Goal: Transaction & Acquisition: Obtain resource

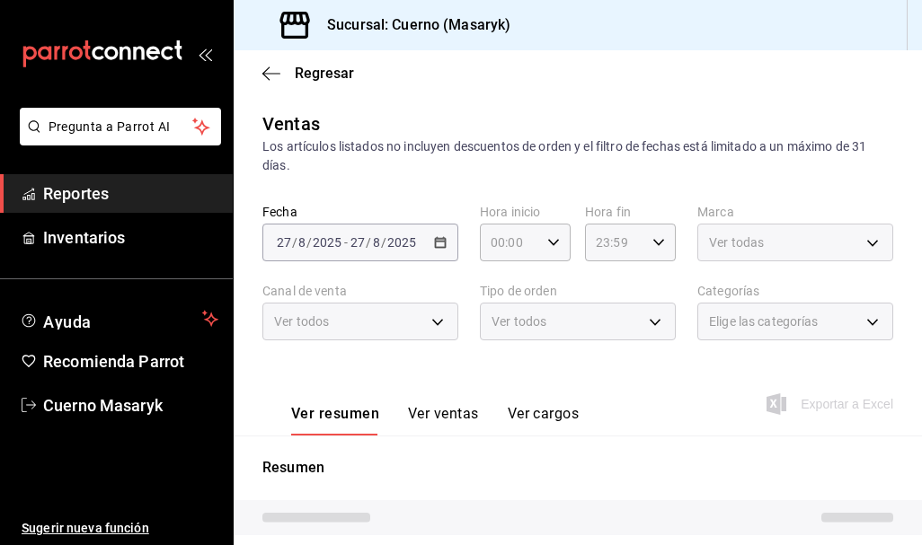
type input "04:00"
type input "05:59"
type input "c67b51a2-384c-483e-a5be-40afd3eac247,ec1a4520-4a99-4810-921e-4abf40ebc8c6,cd2d5…"
type input "4ea0d660-02b3-4785-bb88-48b5ef6e196c"
type input "PARROT,UBER_EATS,RAPPI,DIDI_FOOD,ONLINE"
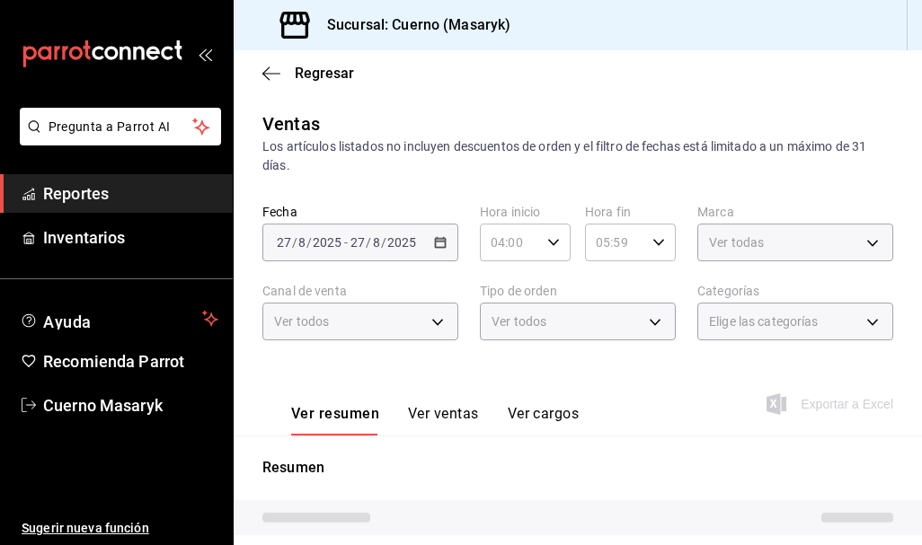
type input "d8208262-291b-4595-bbfa-ed1e8660efdb,73ecdc8a-b505-4242-b24a-d5f1595b9b0a,EXTER…"
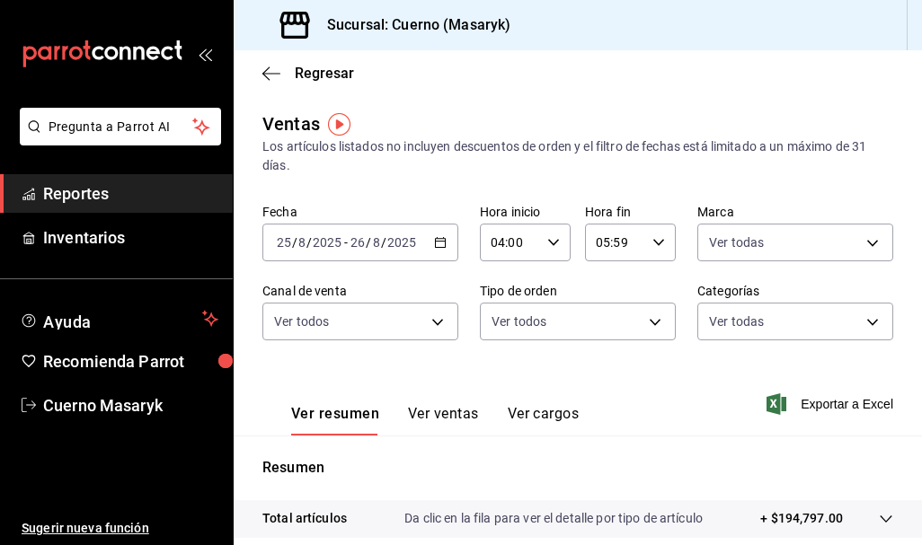
click at [442, 234] on div "[DATE] [DATE] - [DATE] [DATE]" at bounding box center [360, 243] width 196 height 38
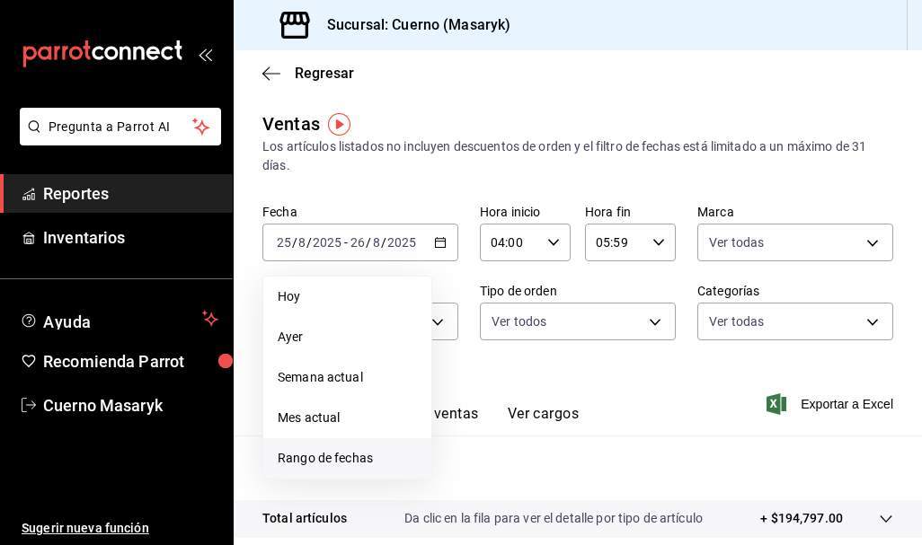
click at [341, 455] on span "Rango de fechas" at bounding box center [347, 458] width 139 height 19
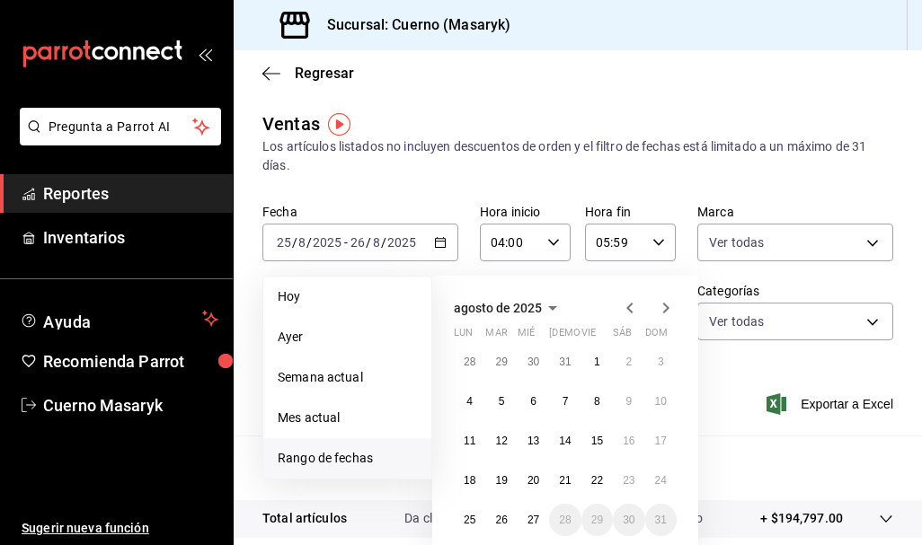
click at [345, 455] on span "Rango de fechas" at bounding box center [347, 458] width 139 height 19
click at [474, 515] on abbr "25" at bounding box center [470, 520] width 12 height 13
click at [539, 506] on button "27" at bounding box center [532, 520] width 31 height 32
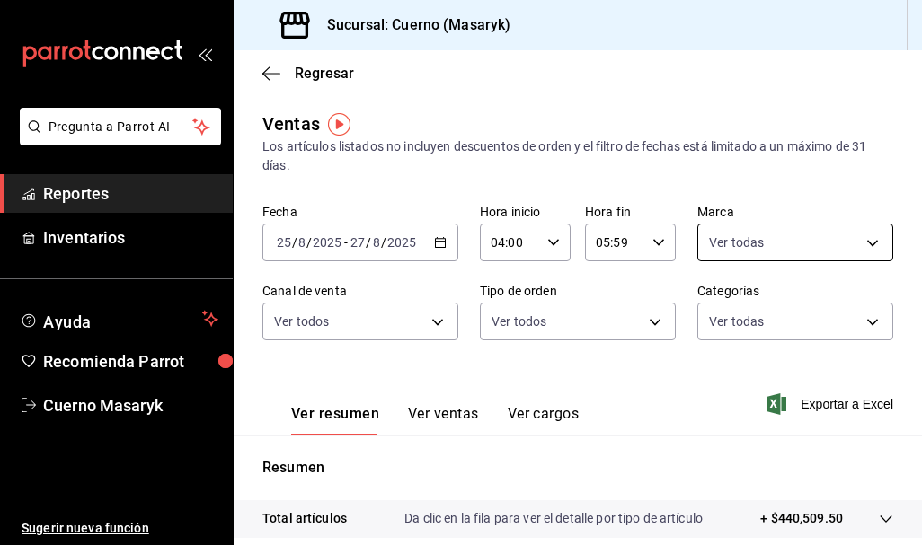
click at [725, 242] on body "Pregunta a Parrot AI Reportes Inventarios Ayuda Recomienda Parrot Cuerno Masary…" at bounding box center [461, 272] width 922 height 545
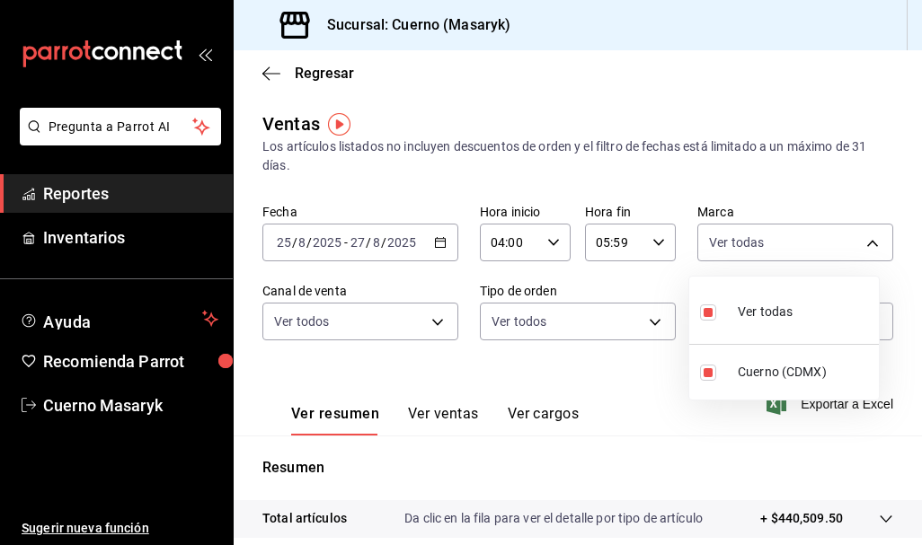
click at [646, 393] on div at bounding box center [461, 272] width 922 height 545
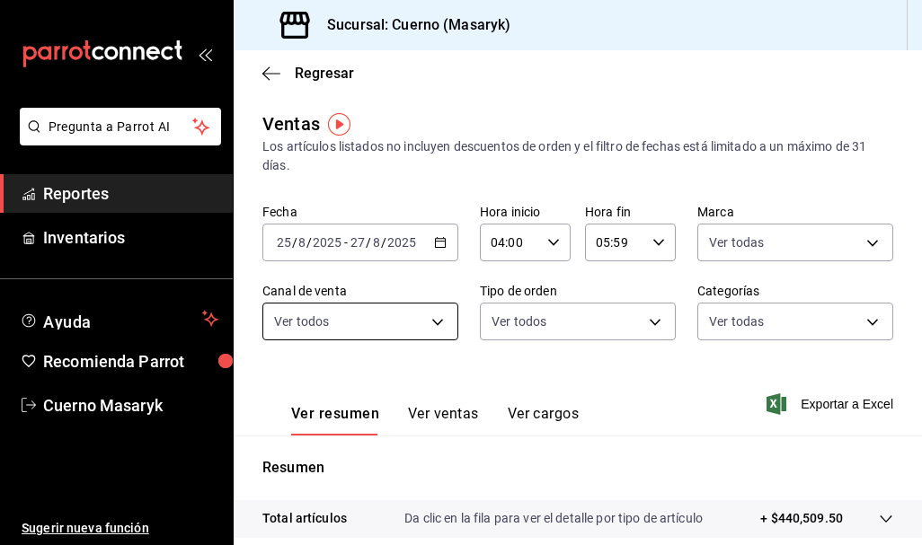
click at [427, 327] on body "Pregunta a Parrot AI Reportes Inventarios Ayuda Recomienda Parrot Cuerno Masary…" at bounding box center [461, 272] width 922 height 545
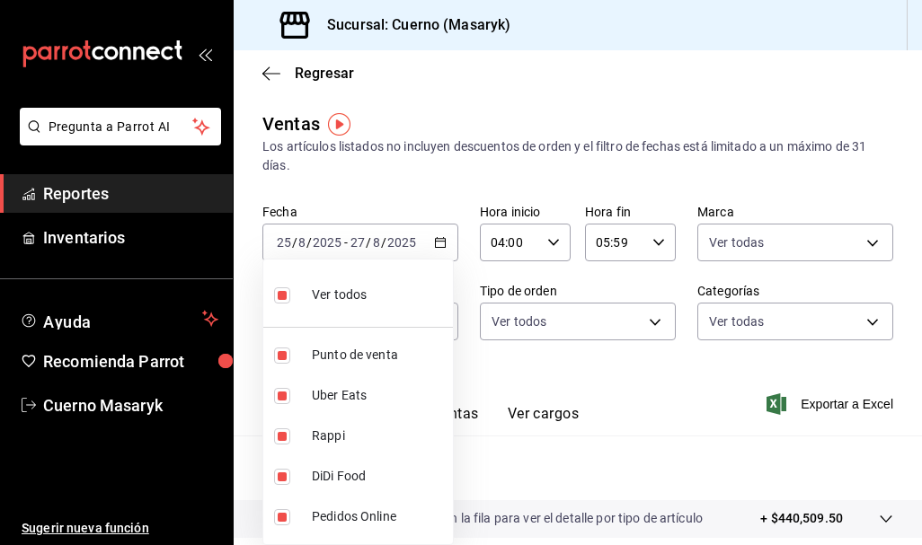
click at [613, 357] on div at bounding box center [461, 272] width 922 height 545
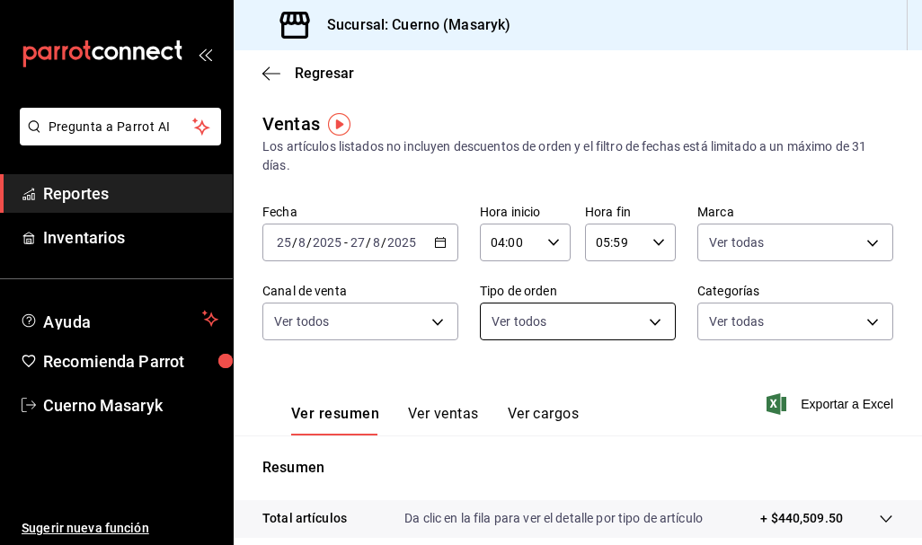
click at [647, 336] on body "Pregunta a Parrot AI Reportes Inventarios Ayuda Recomienda Parrot Cuerno Masary…" at bounding box center [461, 272] width 922 height 545
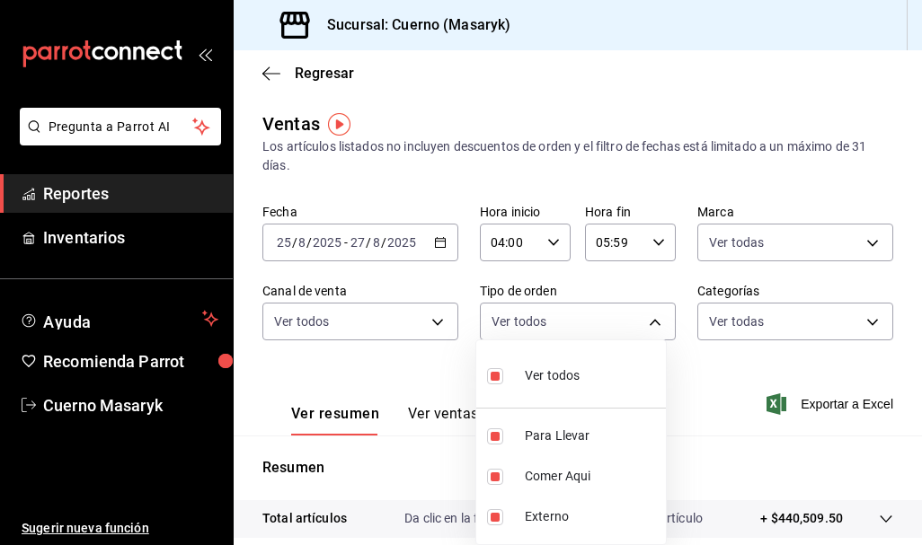
click at [720, 381] on div at bounding box center [461, 272] width 922 height 545
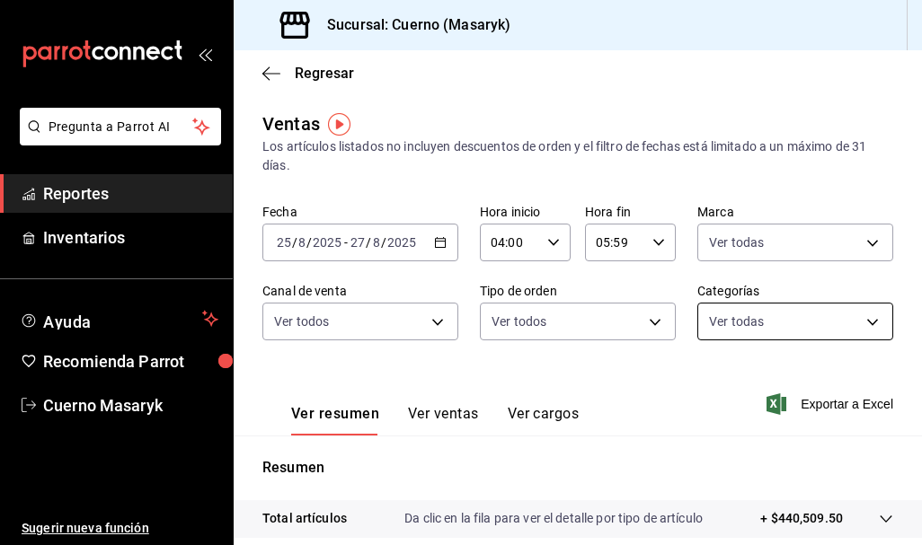
click at [866, 331] on body "Pregunta a Parrot AI Reportes Inventarios Ayuda Recomienda Parrot Cuerno Masary…" at bounding box center [461, 272] width 922 height 545
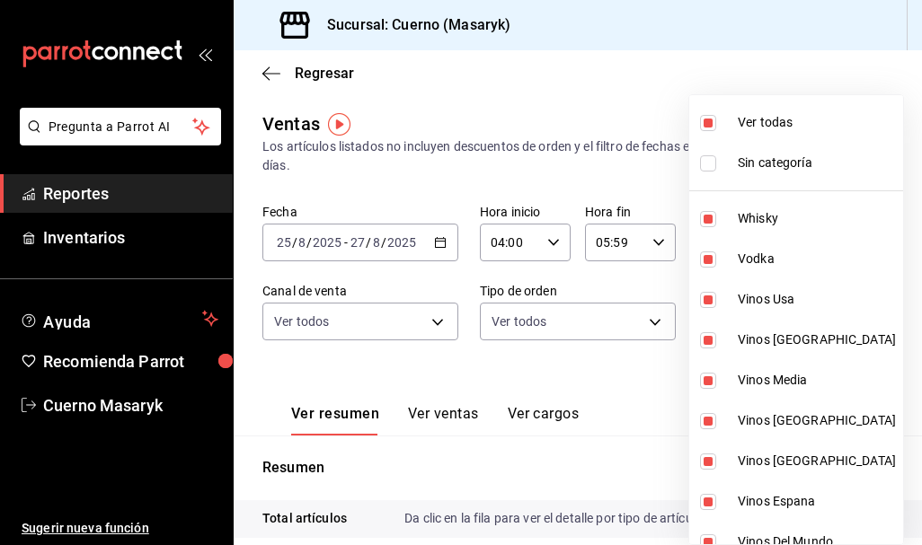
click at [614, 379] on div at bounding box center [461, 272] width 922 height 545
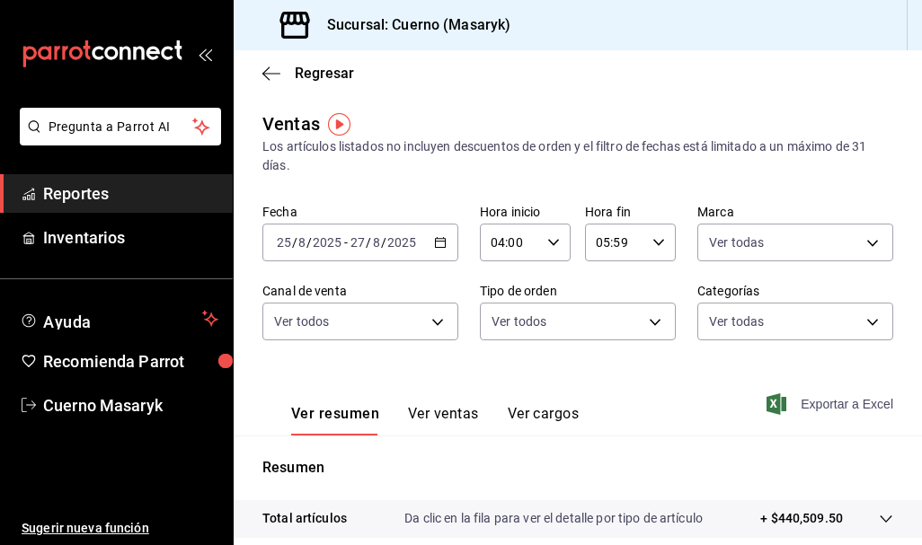
click at [815, 407] on span "Exportar a Excel" at bounding box center [831, 404] width 123 height 22
